Goal: Task Accomplishment & Management: Use online tool/utility

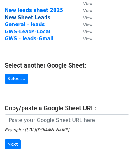
scroll to position [53, 0]
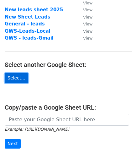
click at [19, 73] on link "Select..." at bounding box center [17, 78] width 24 height 10
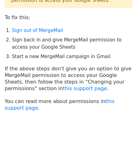
scroll to position [41, 0]
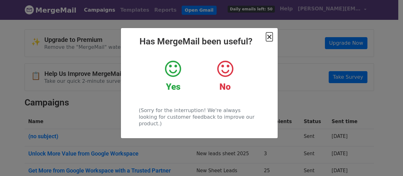
click at [268, 38] on span "×" at bounding box center [269, 36] width 6 height 9
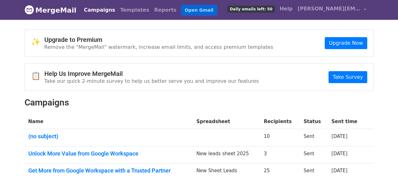
click at [185, 7] on link "Open Gmail" at bounding box center [198, 10] width 35 height 9
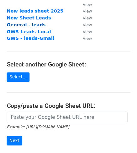
scroll to position [55, 0]
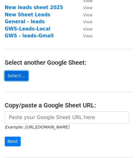
click at [18, 74] on link "Select..." at bounding box center [17, 76] width 24 height 10
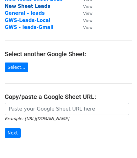
scroll to position [66, 0]
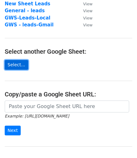
click at [14, 64] on link "Select..." at bounding box center [17, 65] width 24 height 10
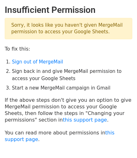
scroll to position [41, 0]
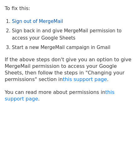
click at [29, 19] on link "Sign out of MergeMail" at bounding box center [37, 22] width 51 height 6
